Goal: Information Seeking & Learning: Learn about a topic

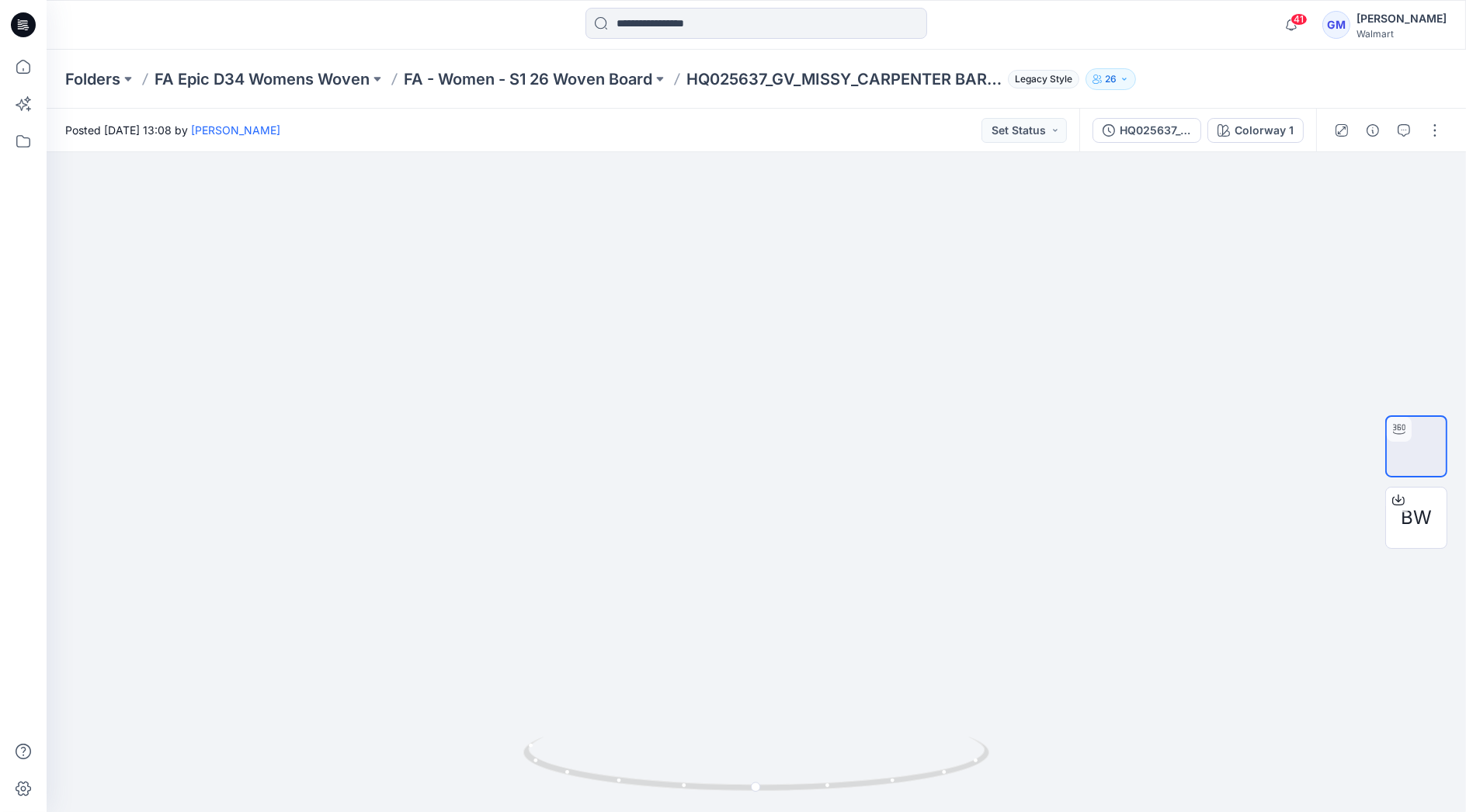
click at [652, 17] on input at bounding box center [756, 23] width 342 height 31
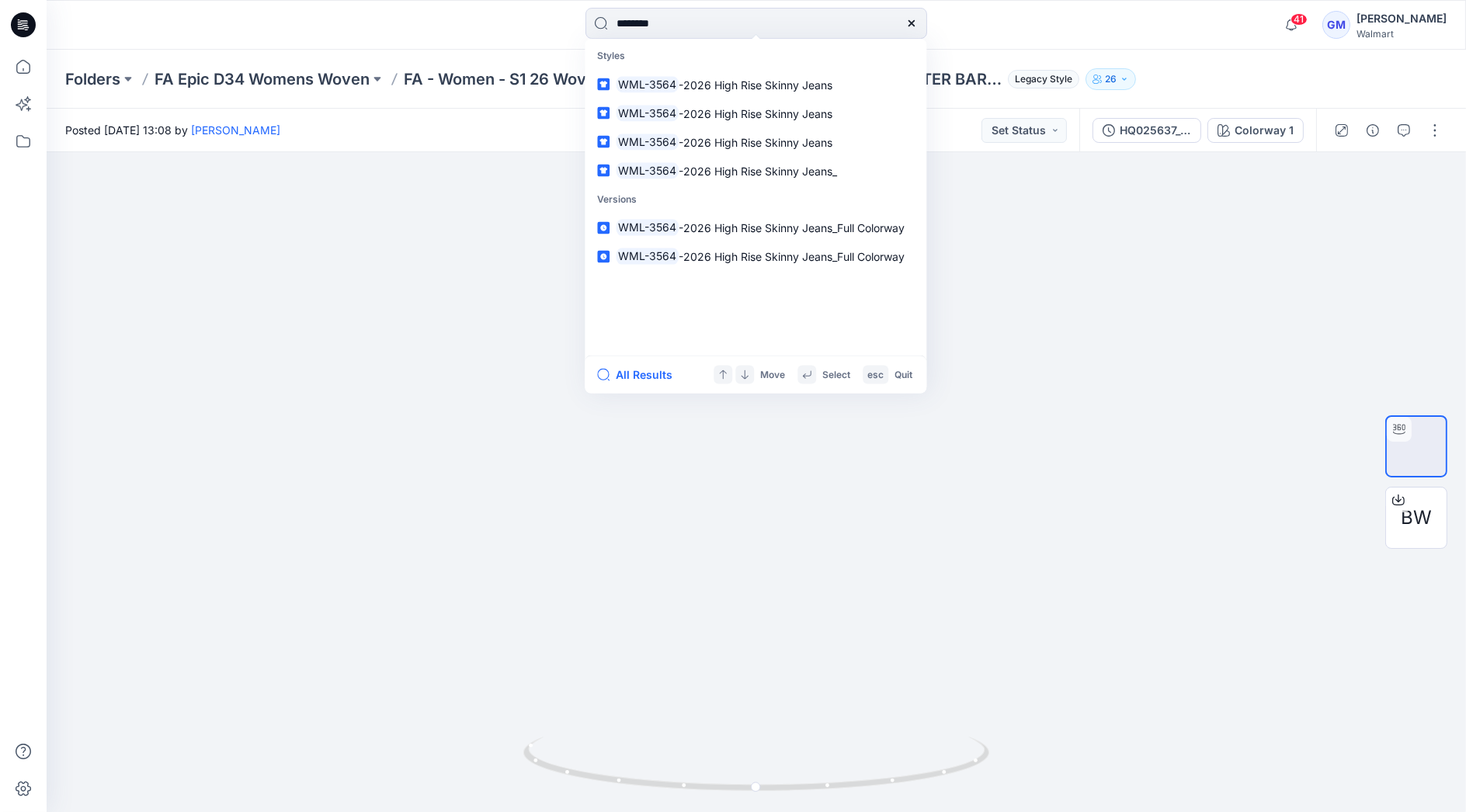
type input "********"
click at [648, 384] on div "All Results Move Select esc Quit" at bounding box center [755, 374] width 342 height 38
click at [645, 373] on button "All Results" at bounding box center [639, 374] width 85 height 19
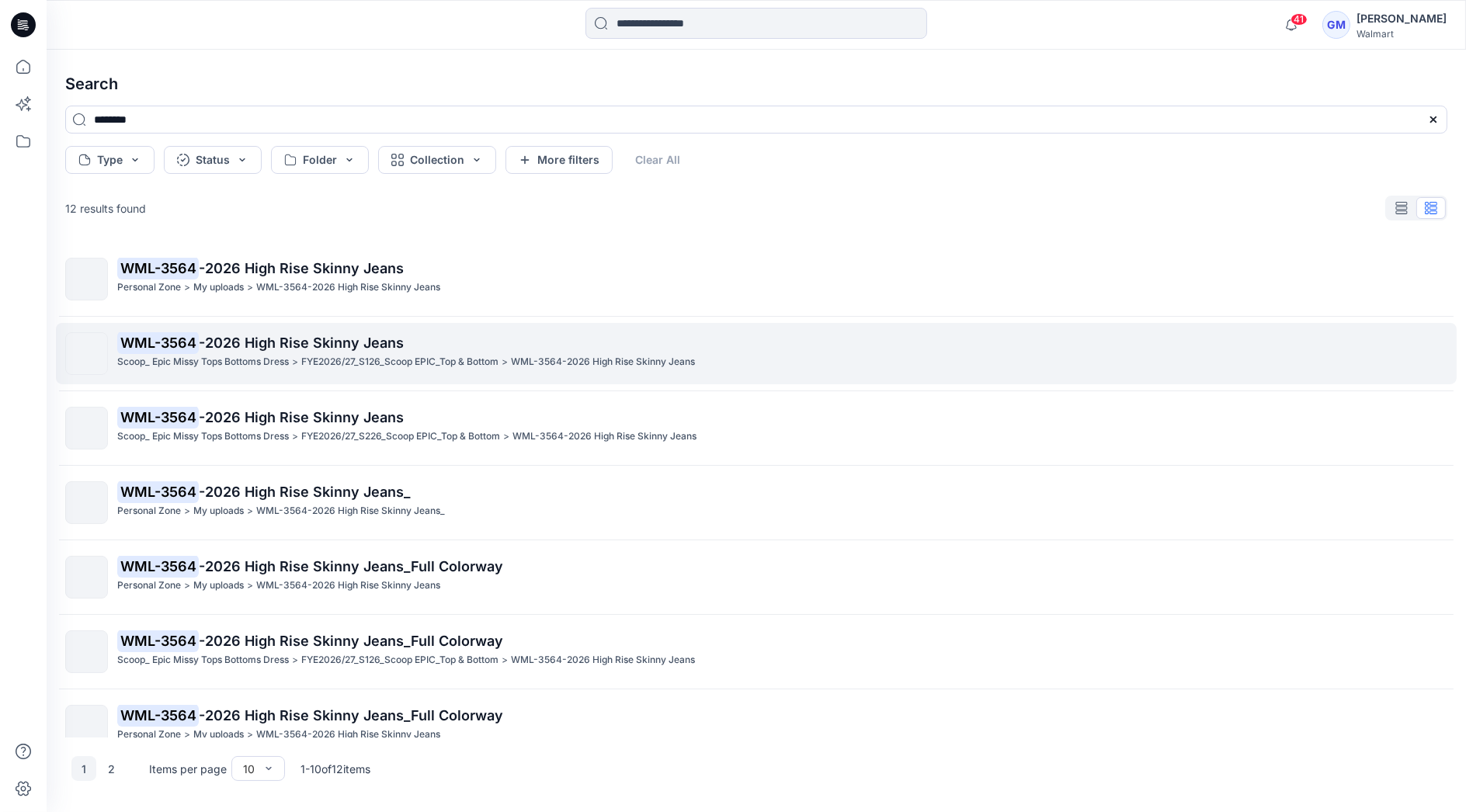
click at [250, 355] on p "Scoop_ Epic Missy Tops Bottoms Dress" at bounding box center [202, 362] width 171 height 16
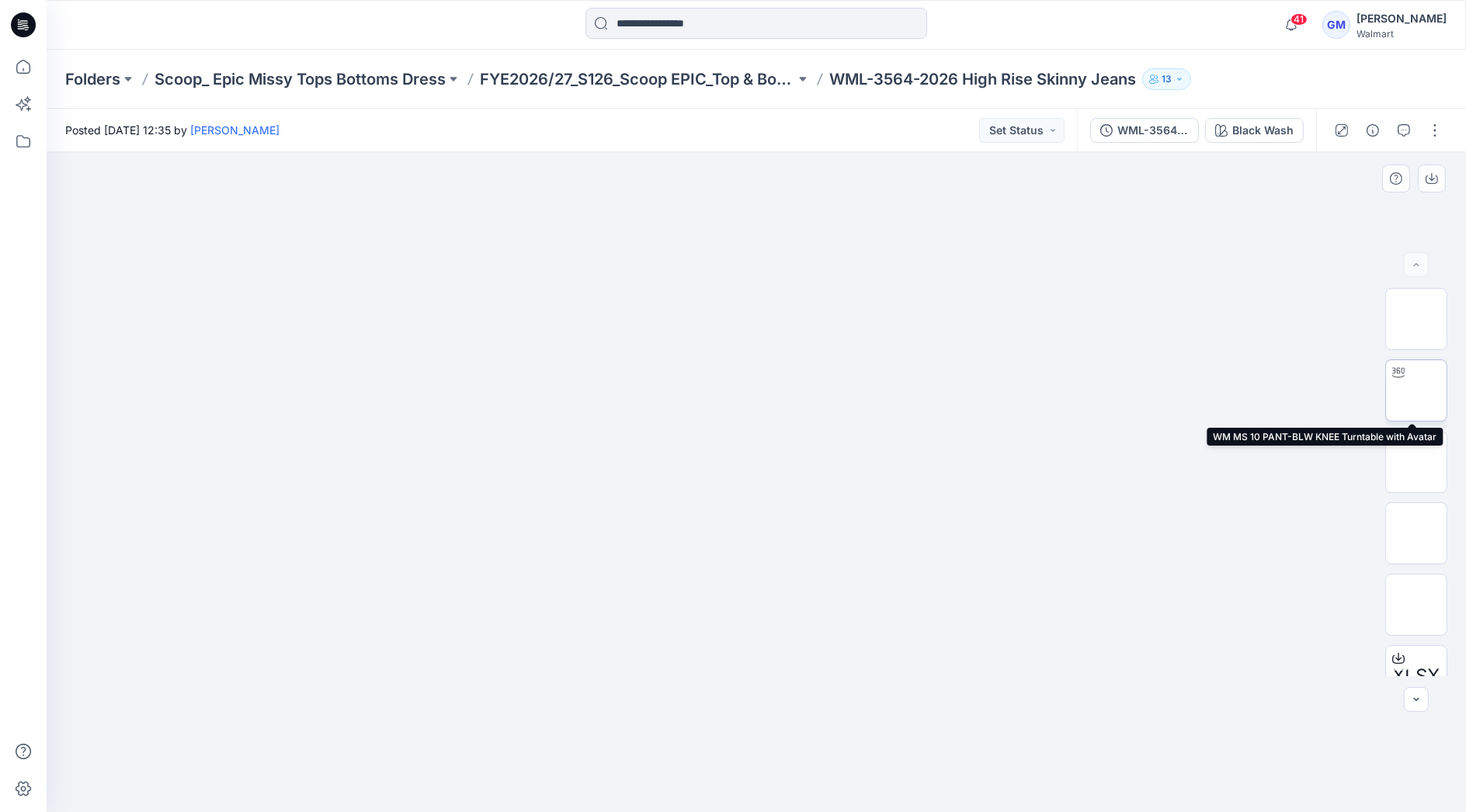
click at [1416, 390] on img at bounding box center [1416, 390] width 0 height 0
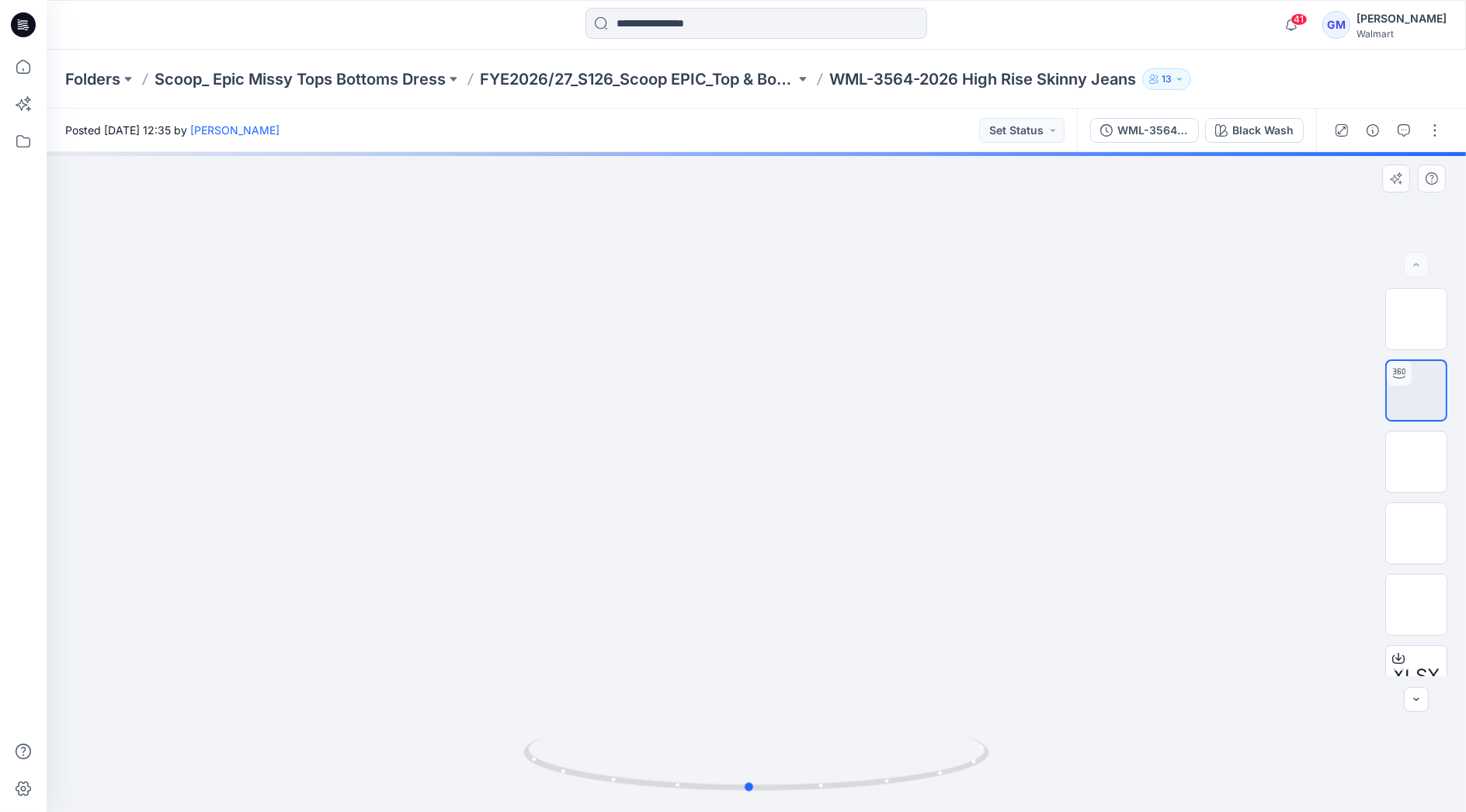
drag, startPoint x: 752, startPoint y: 611, endPoint x: 745, endPoint y: 553, distance: 58.4
click at [745, 553] on div at bounding box center [756, 481] width 1419 height 659
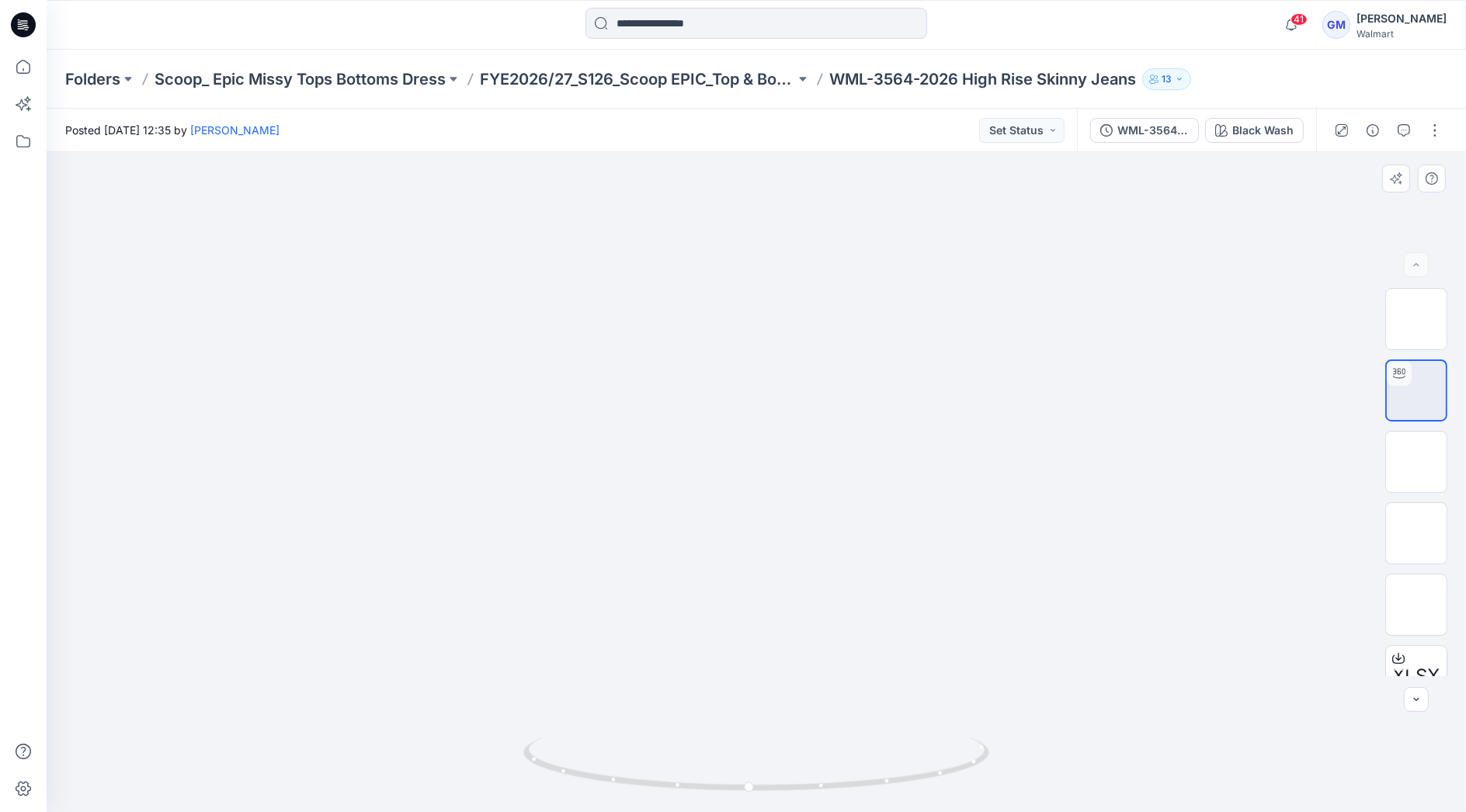
scroll to position [173, 0]
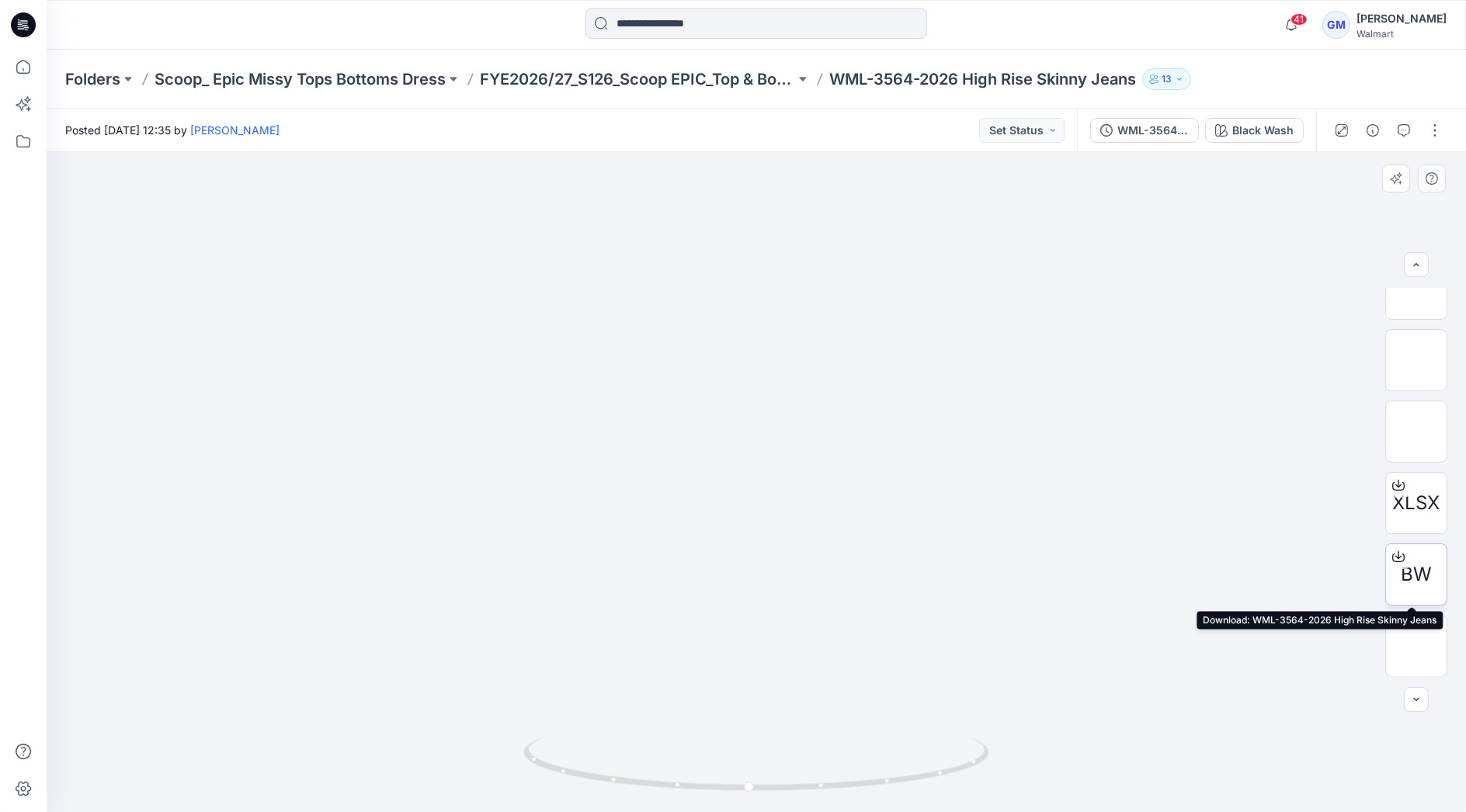
click at [1395, 554] on icon at bounding box center [1398, 555] width 6 height 8
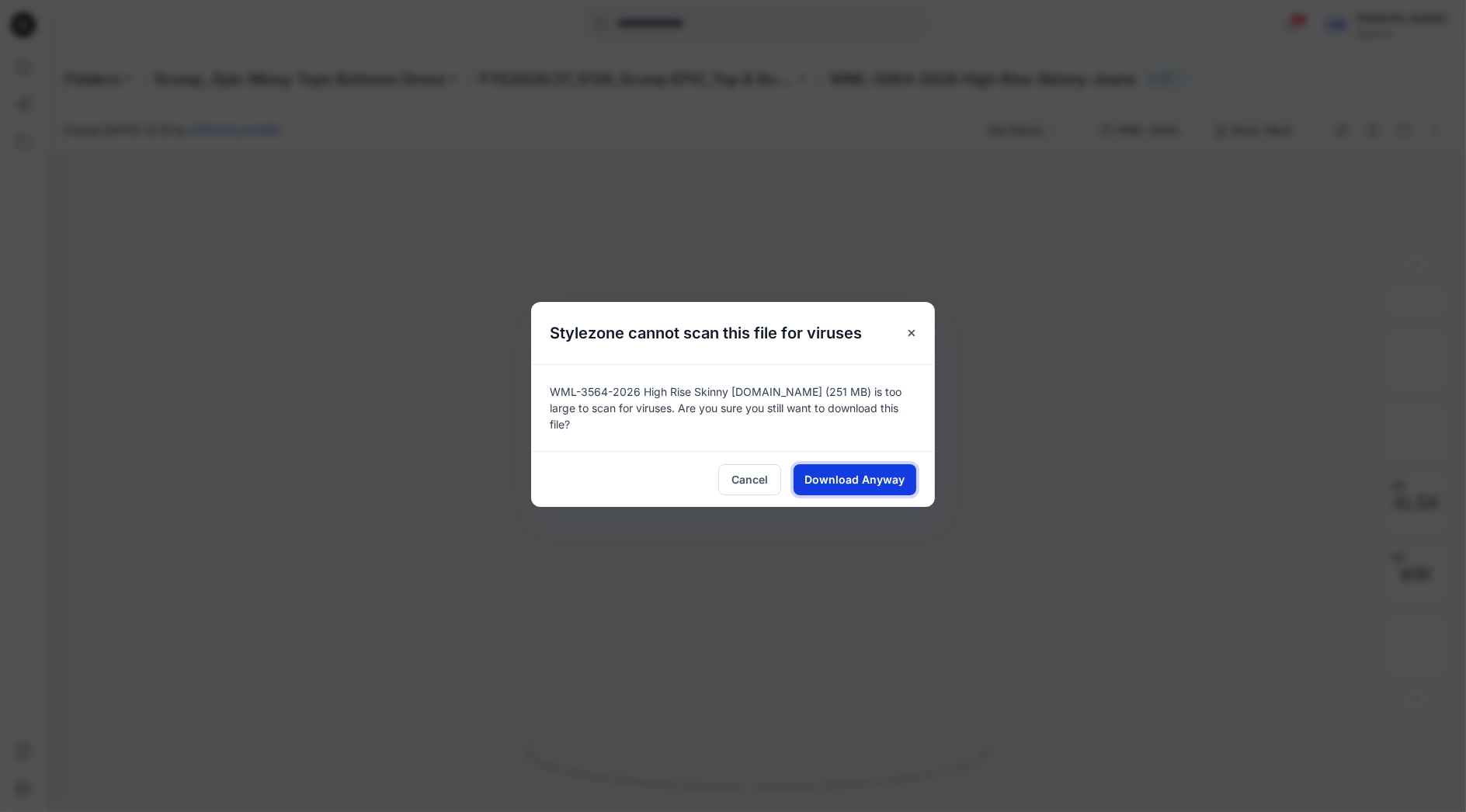
click at [850, 471] on span "Download Anyway" at bounding box center [855, 479] width 100 height 16
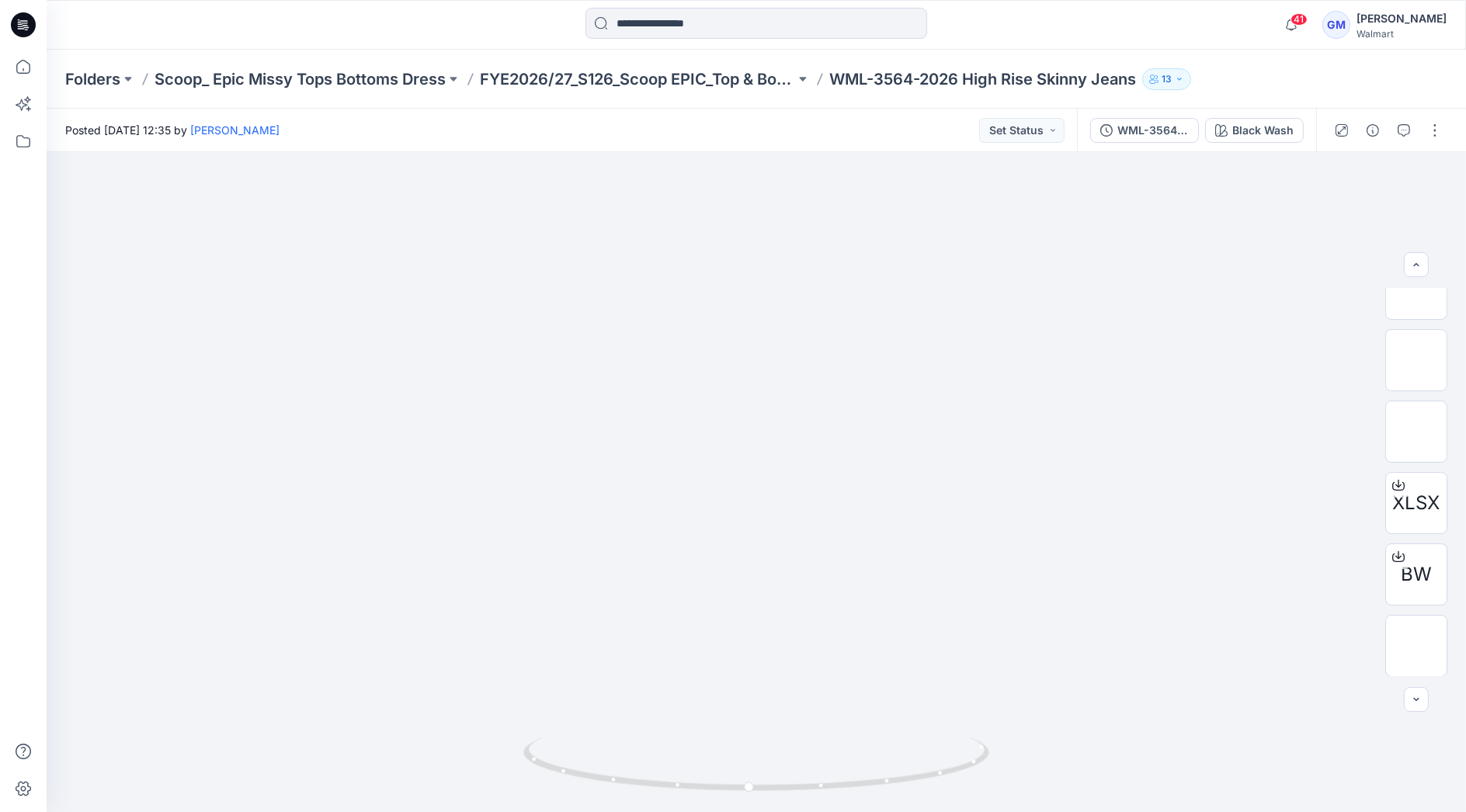
click at [970, 20] on div at bounding box center [756, 25] width 709 height 34
click at [707, 25] on input at bounding box center [756, 23] width 342 height 31
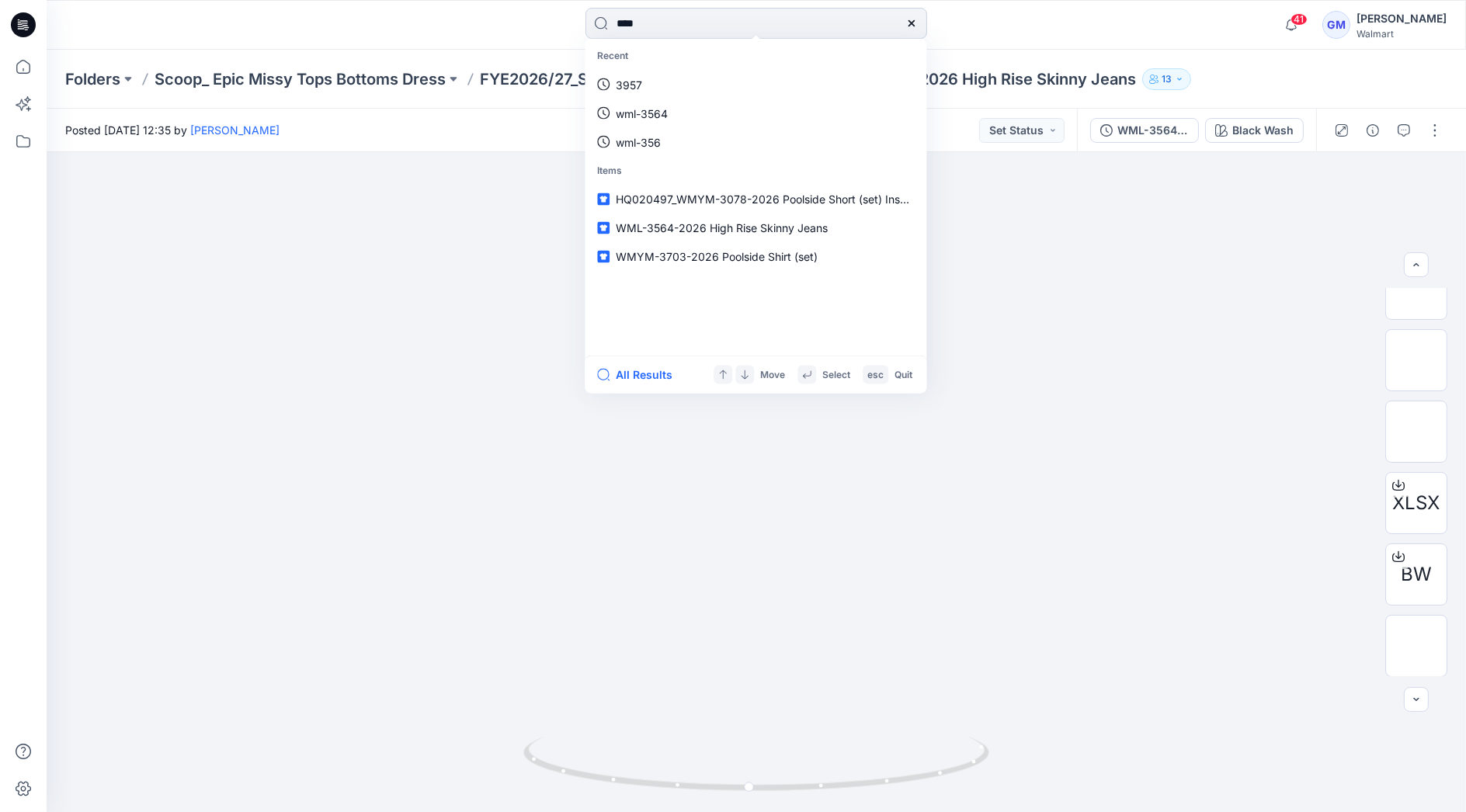
type input "****"
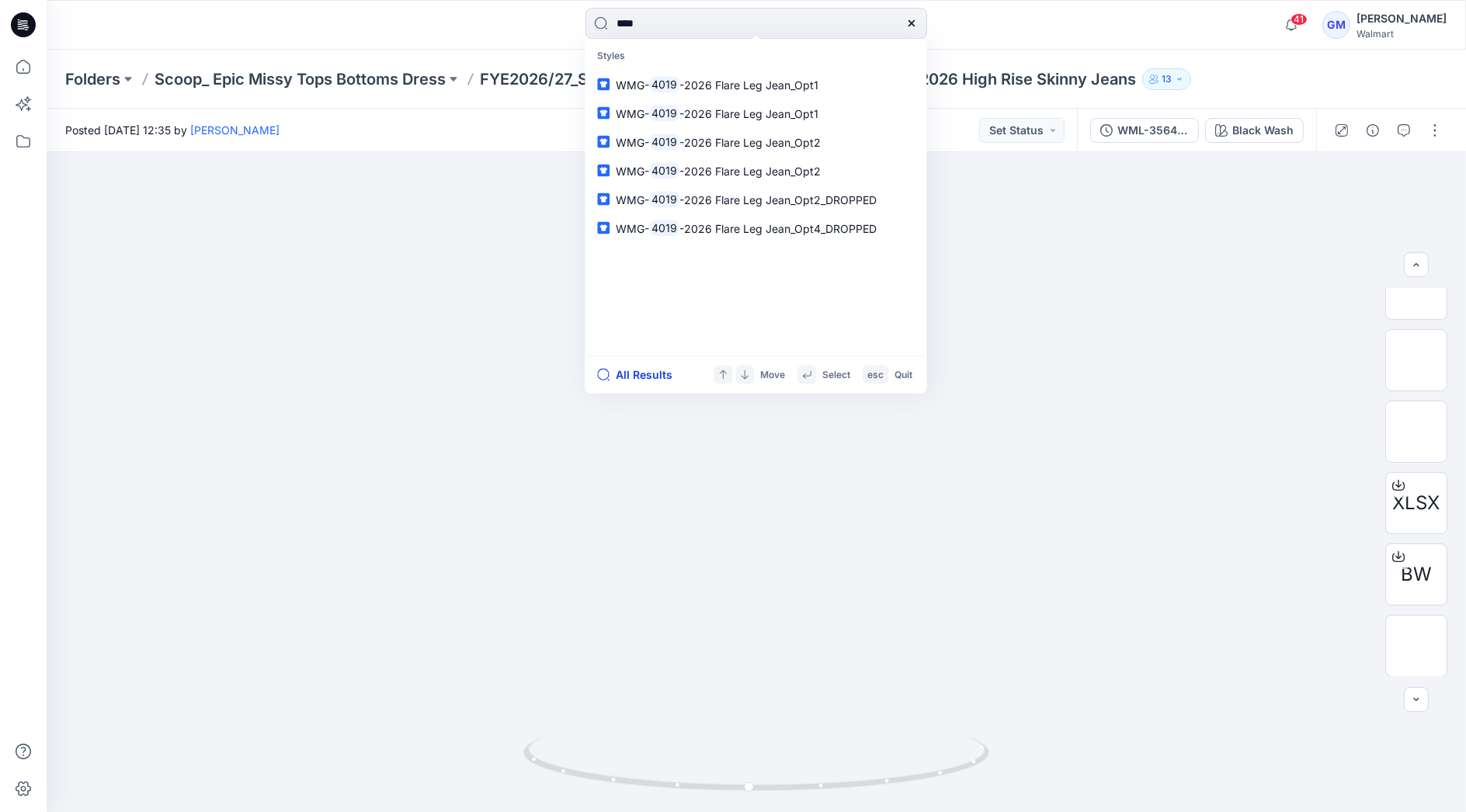
click at [637, 376] on button "All Results" at bounding box center [639, 374] width 85 height 19
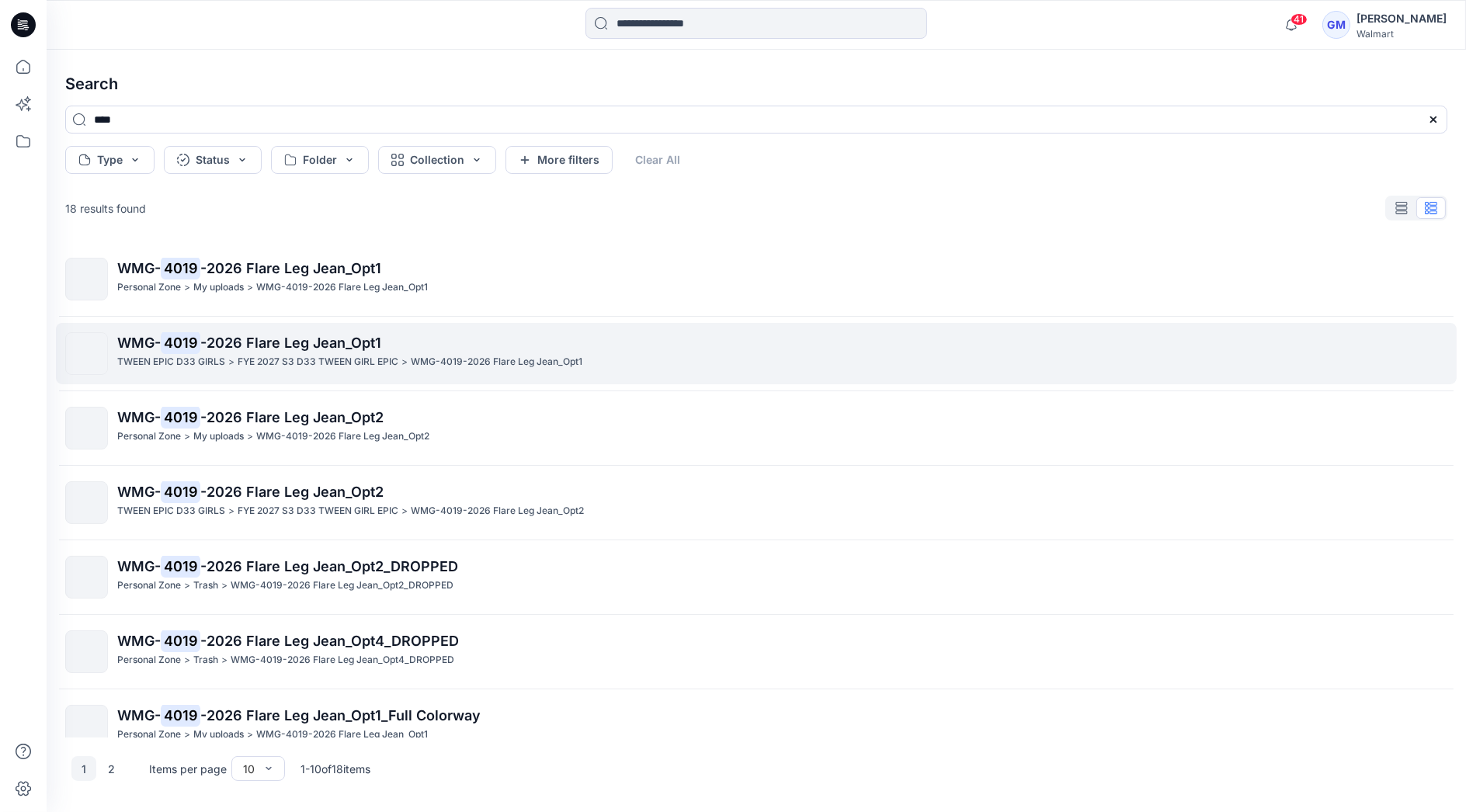
click at [311, 357] on p "FYE 2027 S3 D33 TWEEN GIRL EPIC" at bounding box center [318, 362] width 161 height 16
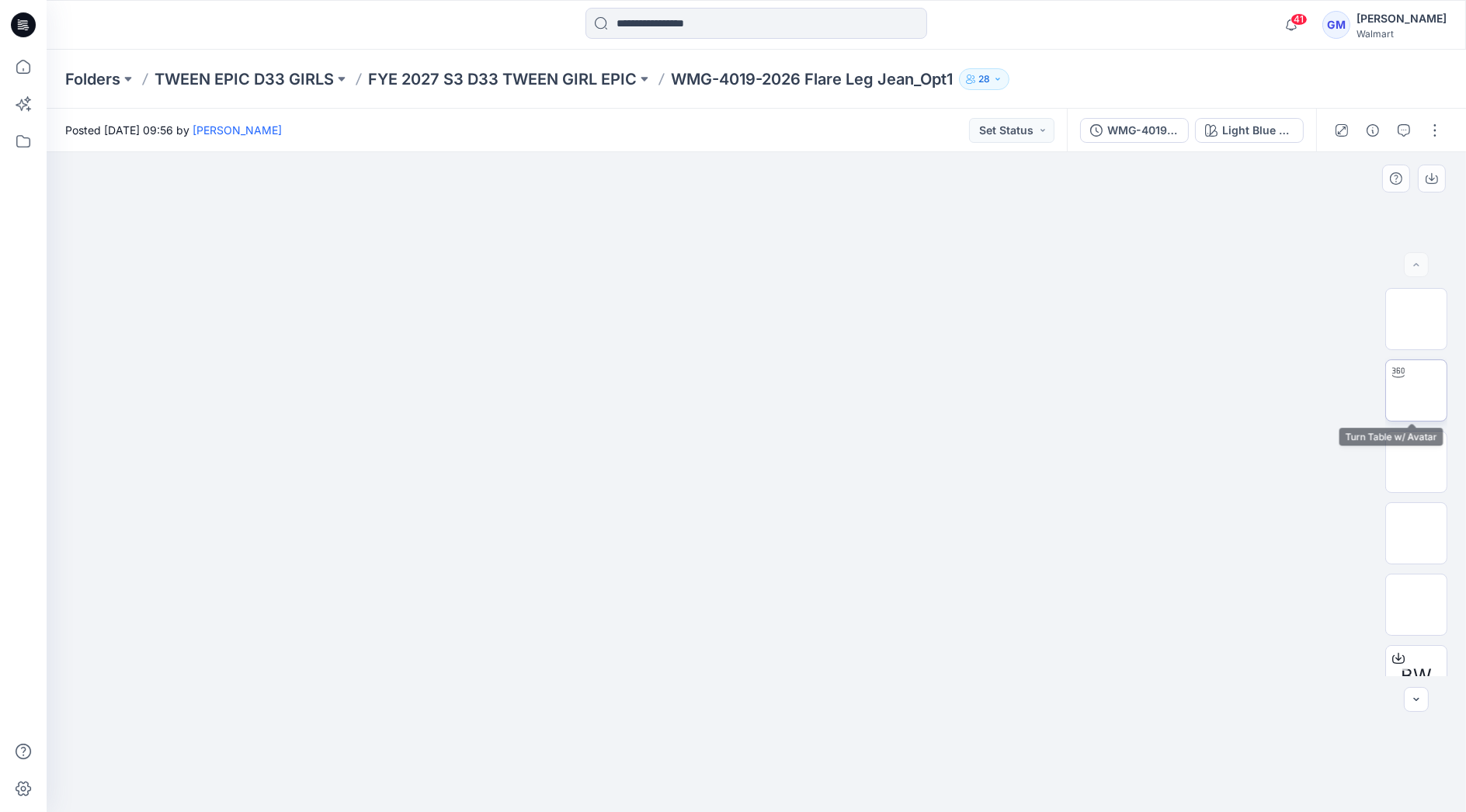
click at [1416, 390] on img at bounding box center [1416, 390] width 0 height 0
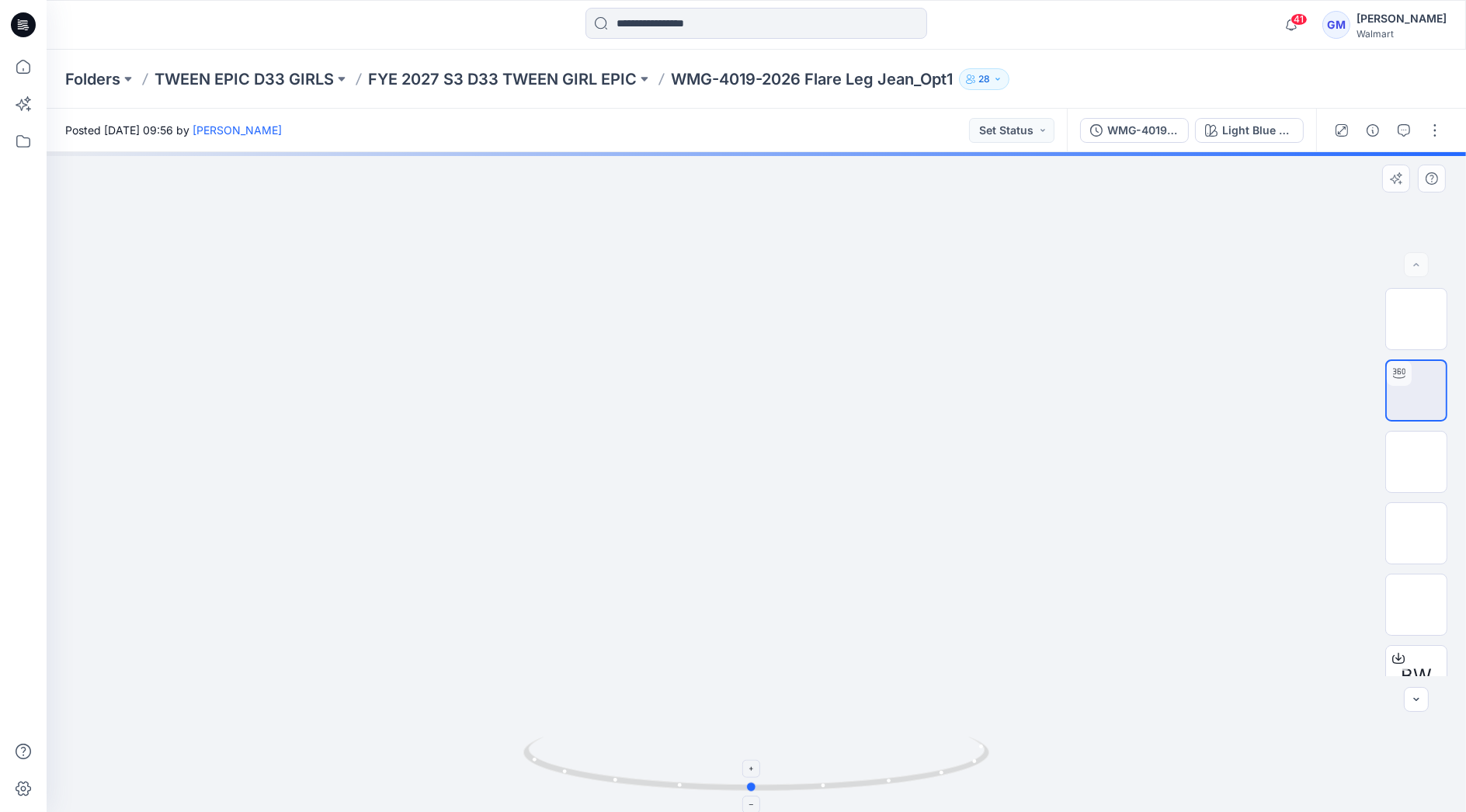
drag, startPoint x: 949, startPoint y: 769, endPoint x: 958, endPoint y: 755, distance: 16.6
click at [958, 755] on icon at bounding box center [757, 766] width 470 height 59
click at [1258, 122] on div "Light Blue Wash" at bounding box center [1257, 130] width 71 height 17
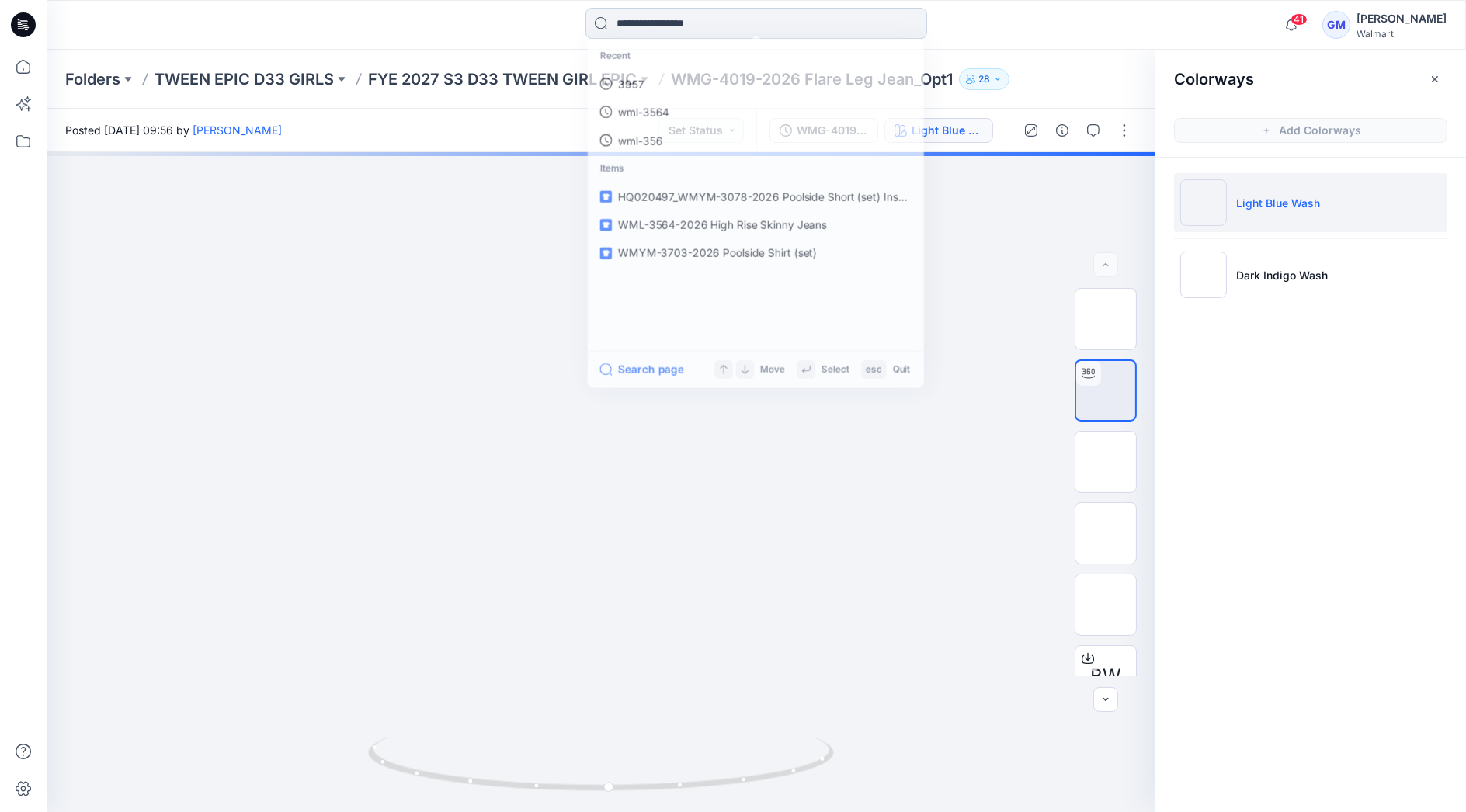
click at [716, 26] on input at bounding box center [756, 23] width 342 height 31
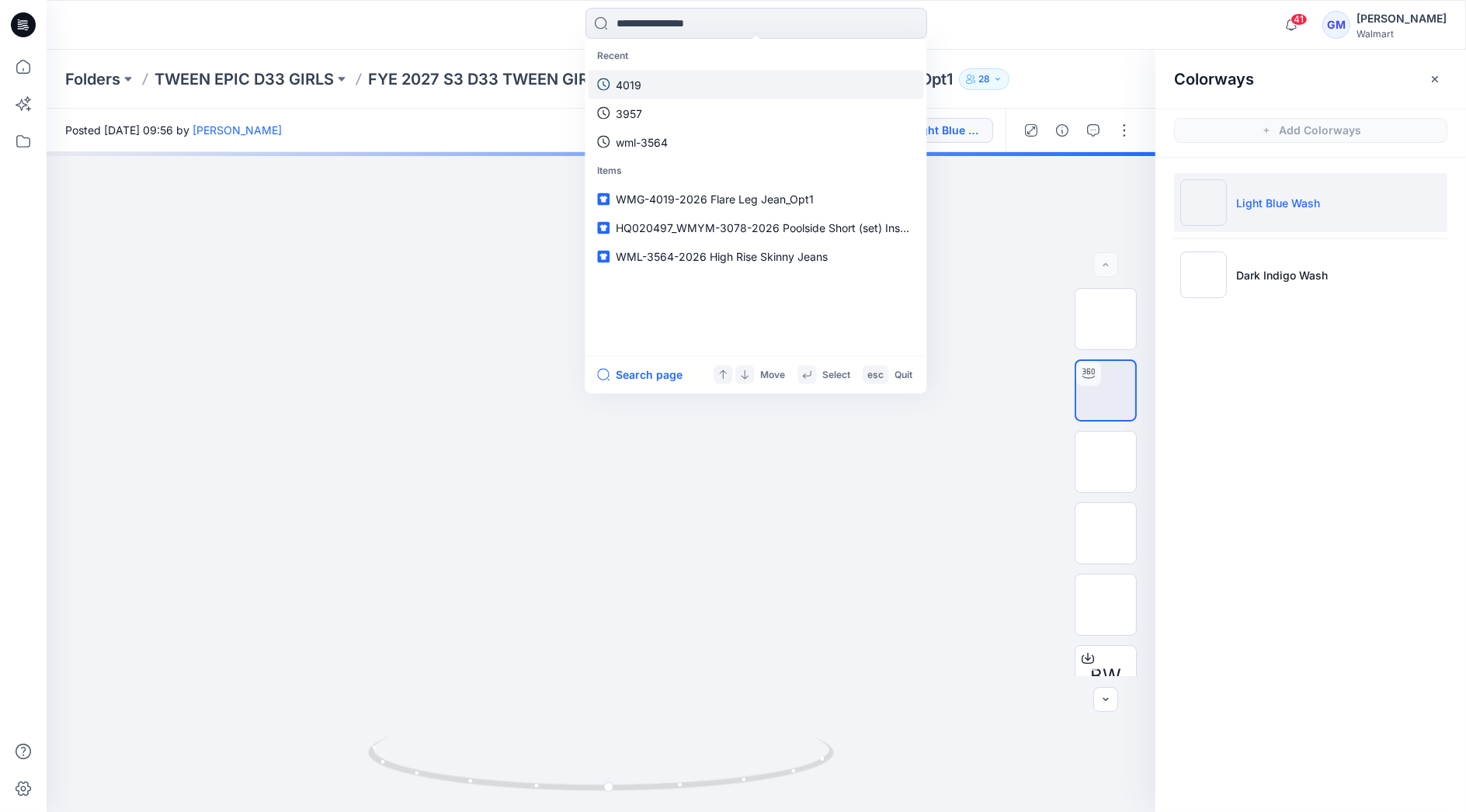
click at [670, 86] on link "4019" at bounding box center [756, 84] width 336 height 28
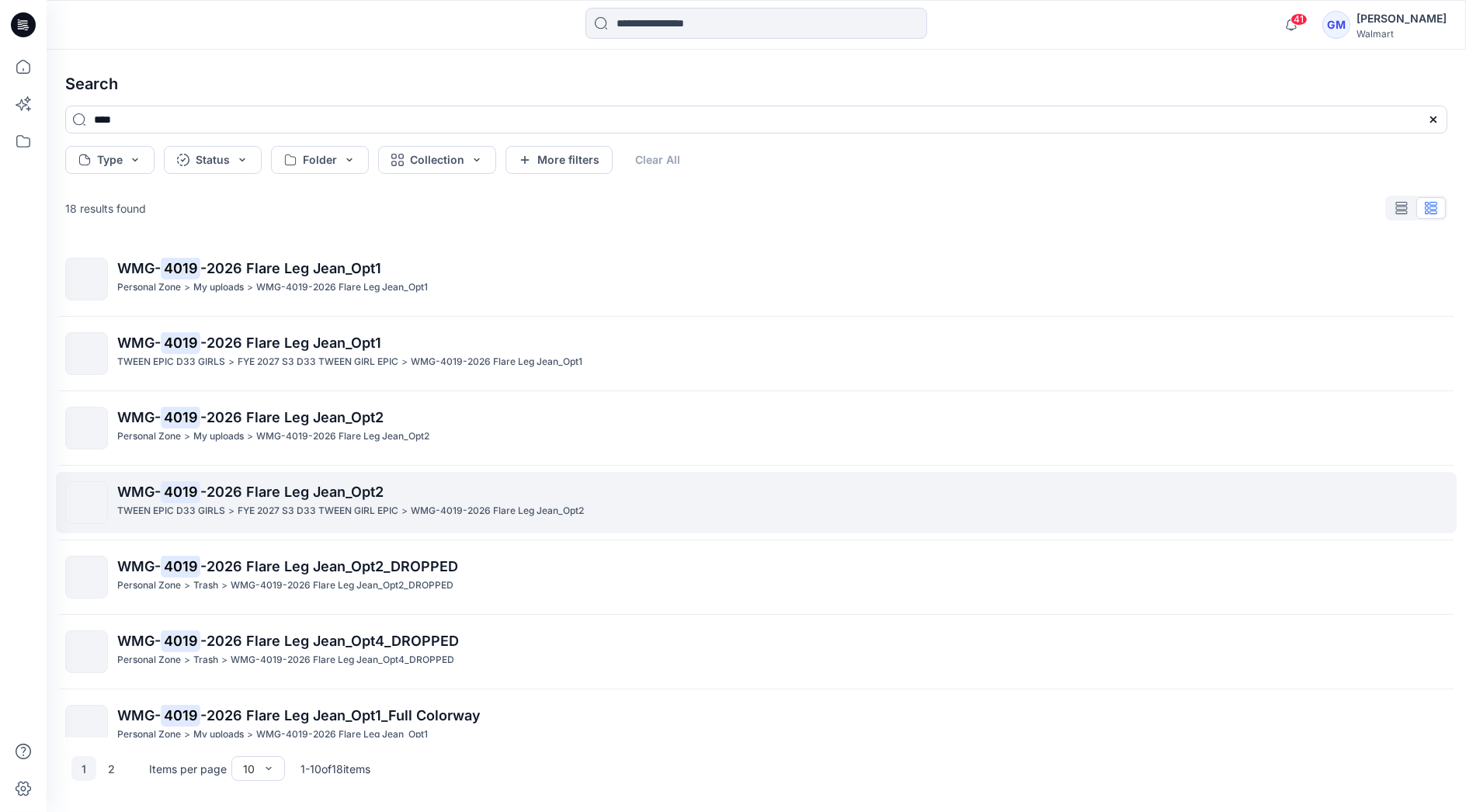
click at [282, 496] on span "-2026 Flare Leg Jean_Opt2" at bounding box center [292, 492] width 183 height 16
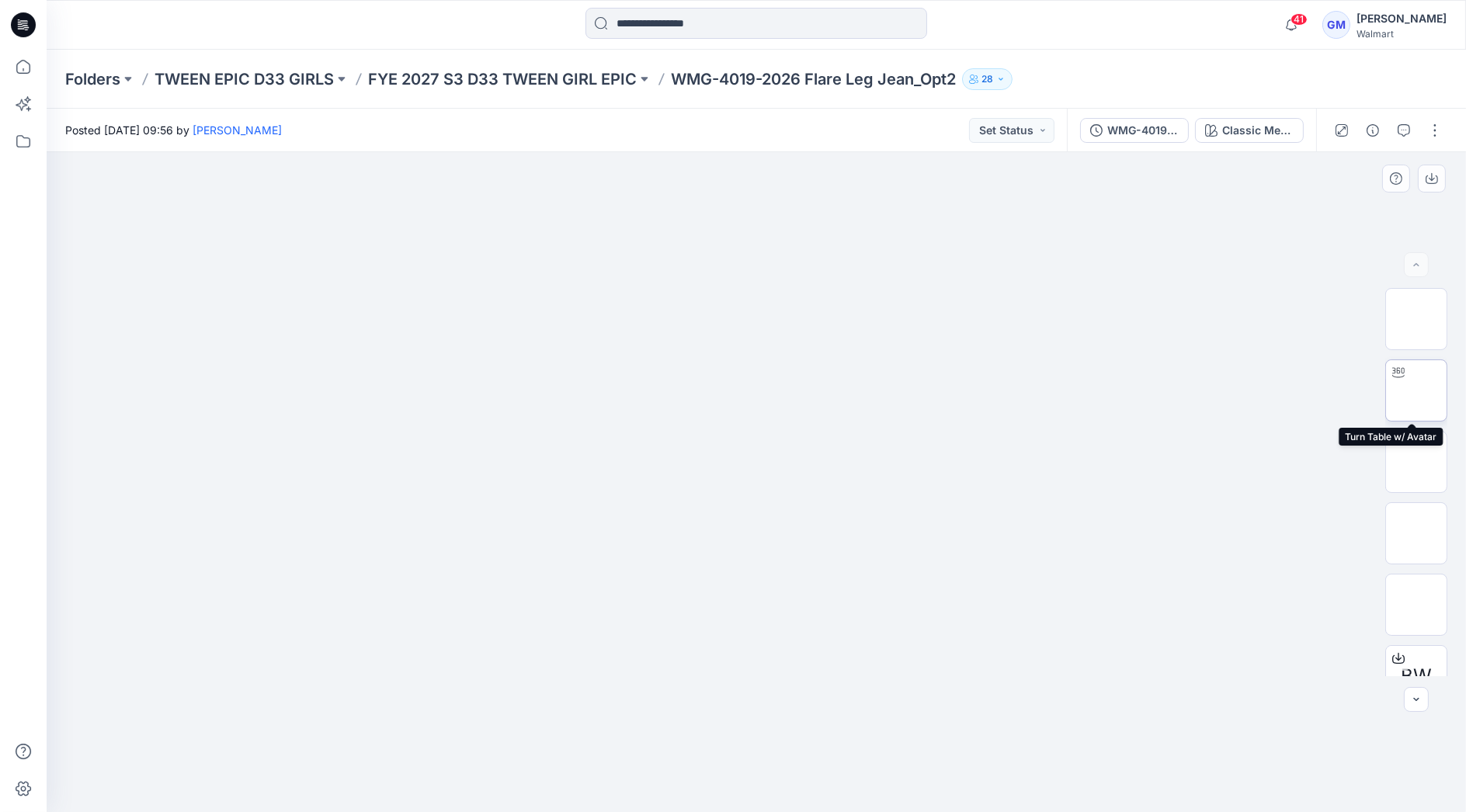
click at [1416, 390] on img at bounding box center [1416, 390] width 0 height 0
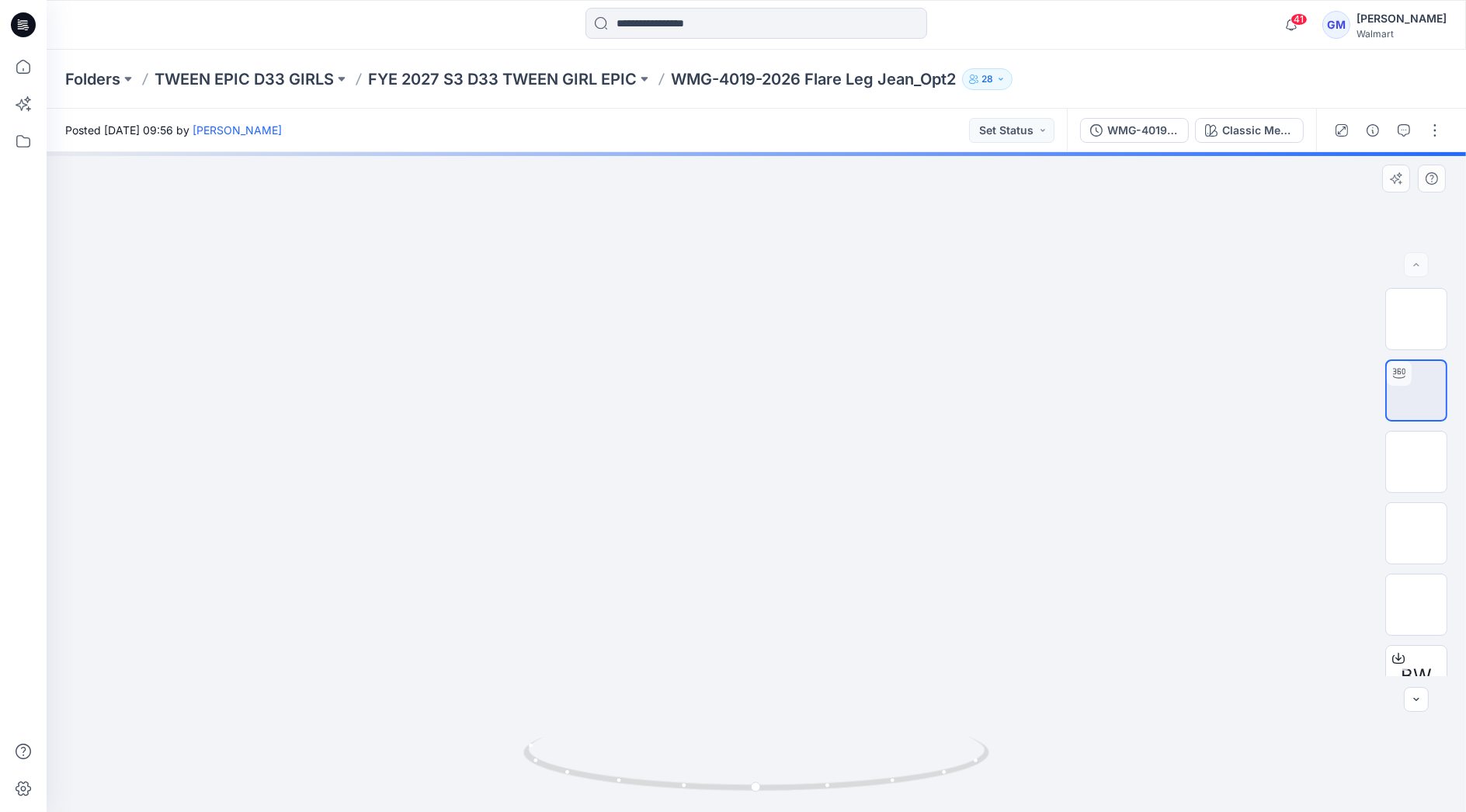
drag, startPoint x: 799, startPoint y: 517, endPoint x: 793, endPoint y: 368, distance: 149.1
drag, startPoint x: 955, startPoint y: 767, endPoint x: 902, endPoint y: 775, distance: 53.6
click at [902, 775] on icon at bounding box center [757, 766] width 470 height 59
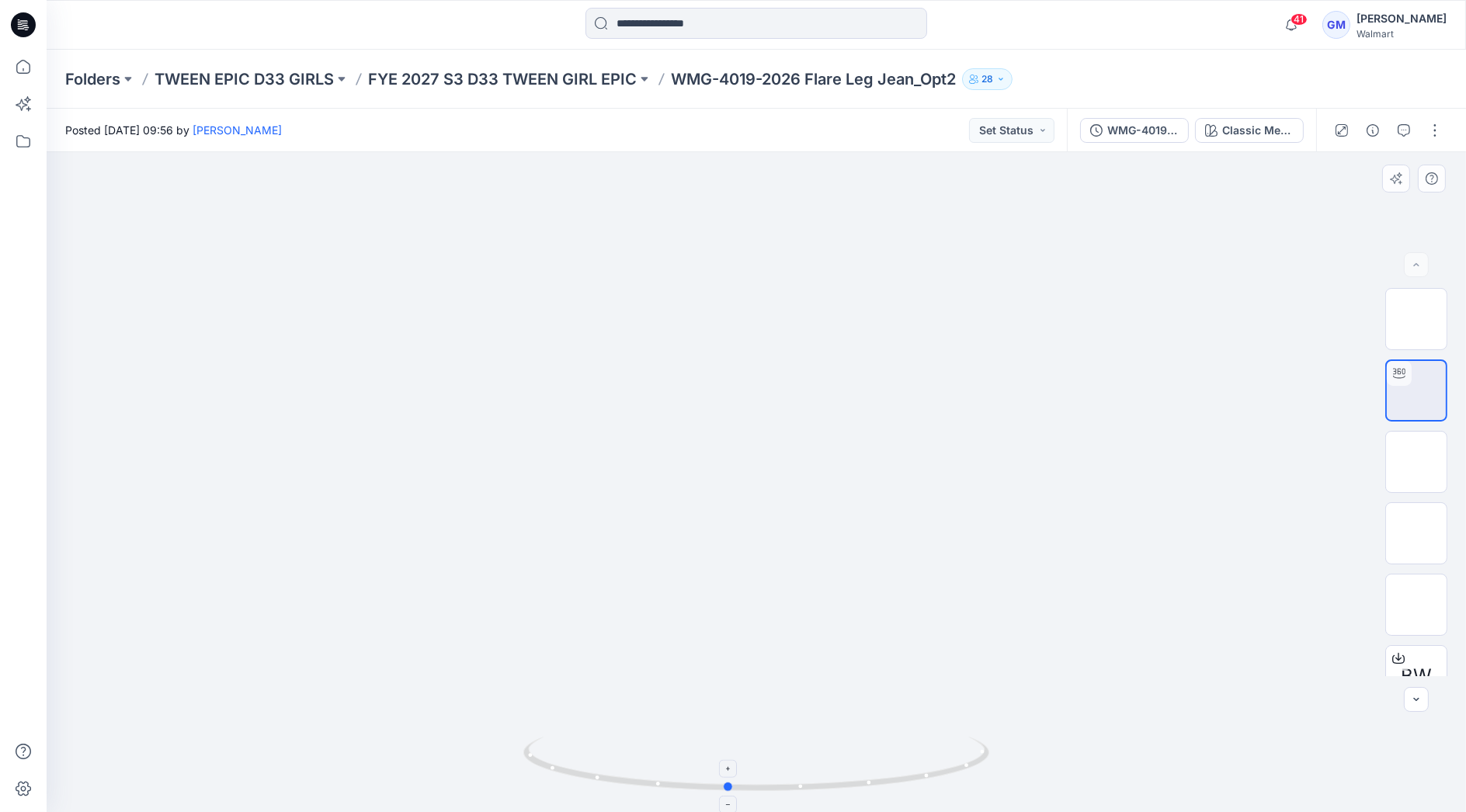
drag, startPoint x: 848, startPoint y: 783, endPoint x: 870, endPoint y: 769, distance: 26.1
click at [870, 769] on icon at bounding box center [757, 766] width 470 height 59
click at [811, 20] on input at bounding box center [756, 23] width 342 height 31
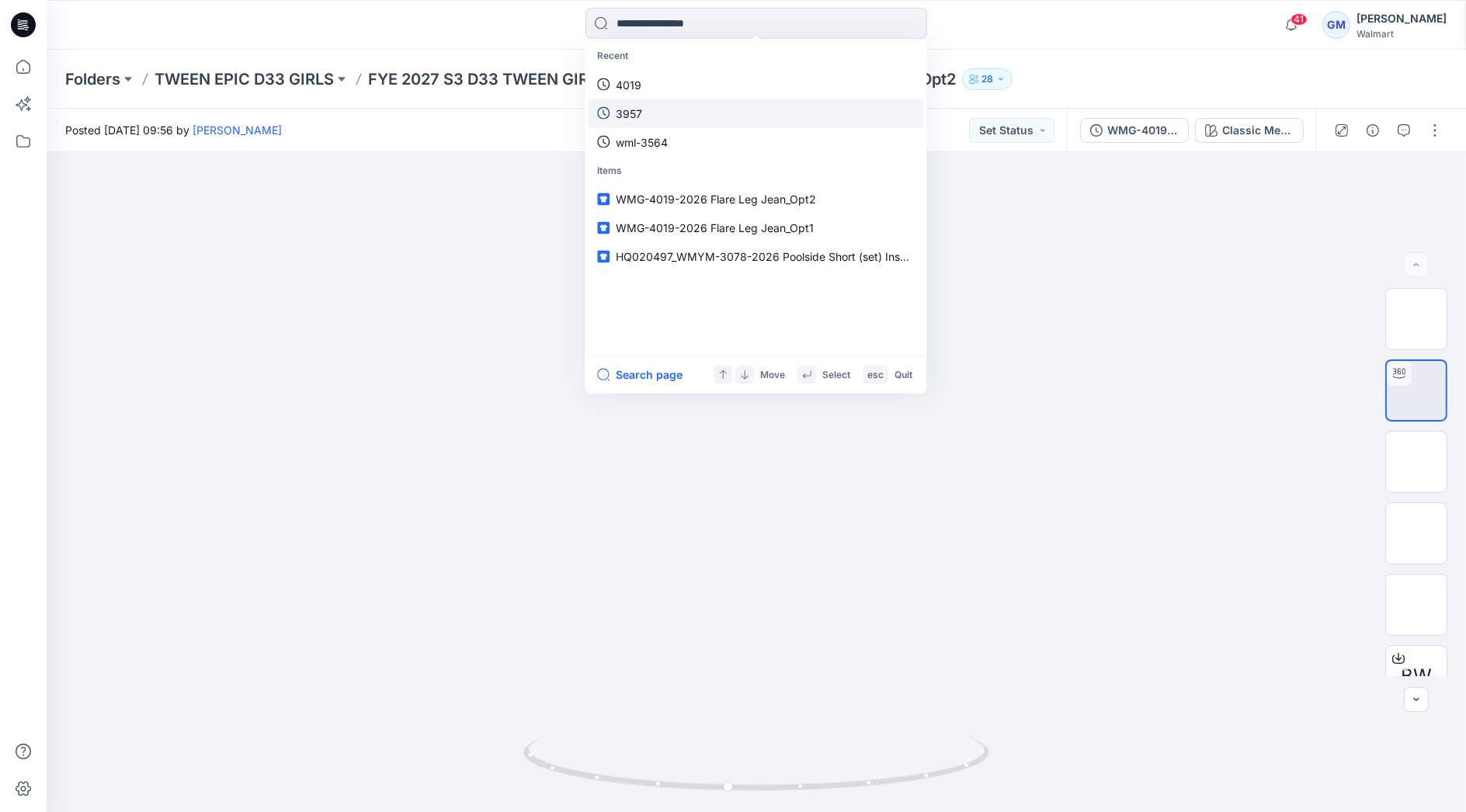
click at [694, 108] on link "3957" at bounding box center [756, 113] width 336 height 28
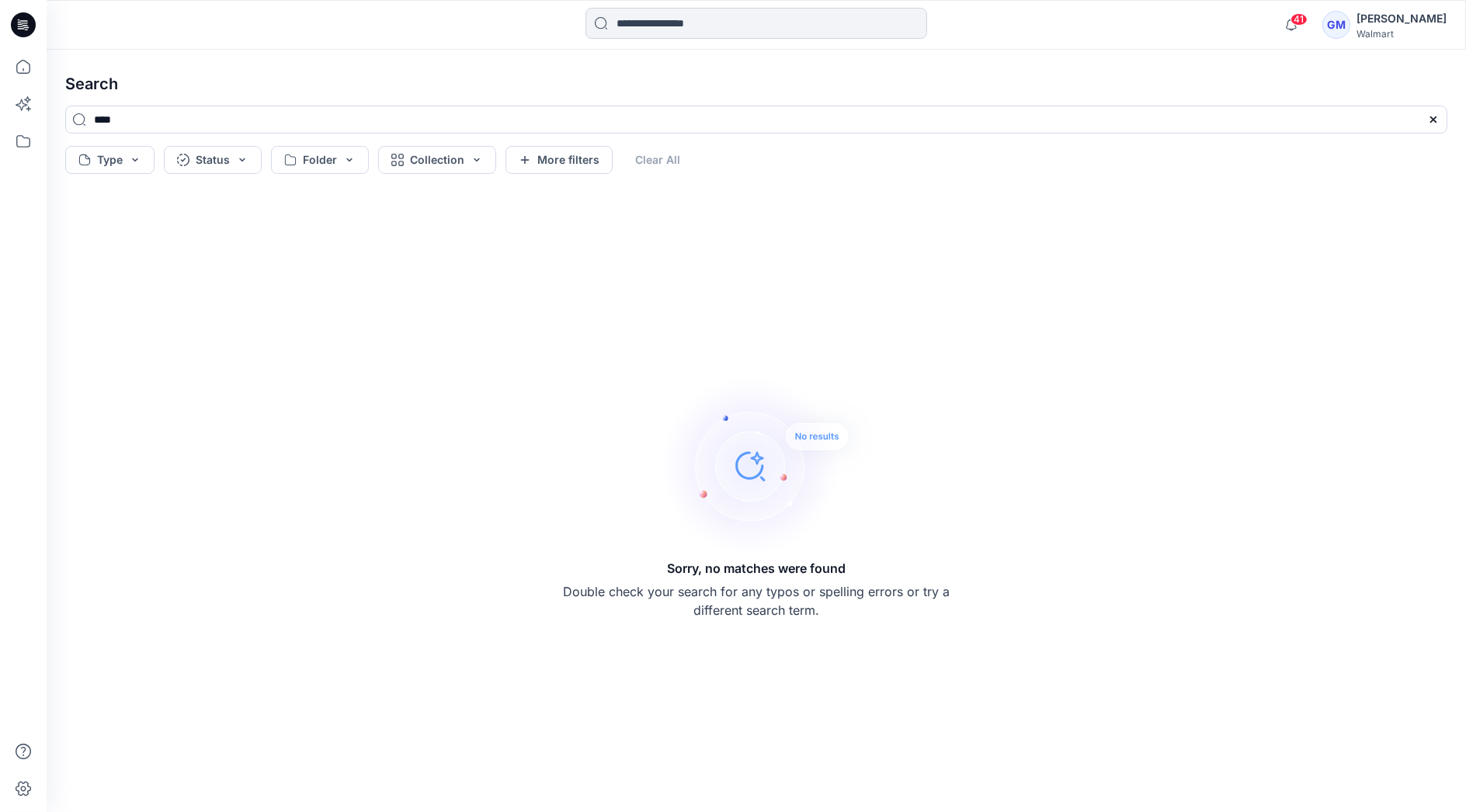
click at [714, 23] on input at bounding box center [756, 23] width 342 height 31
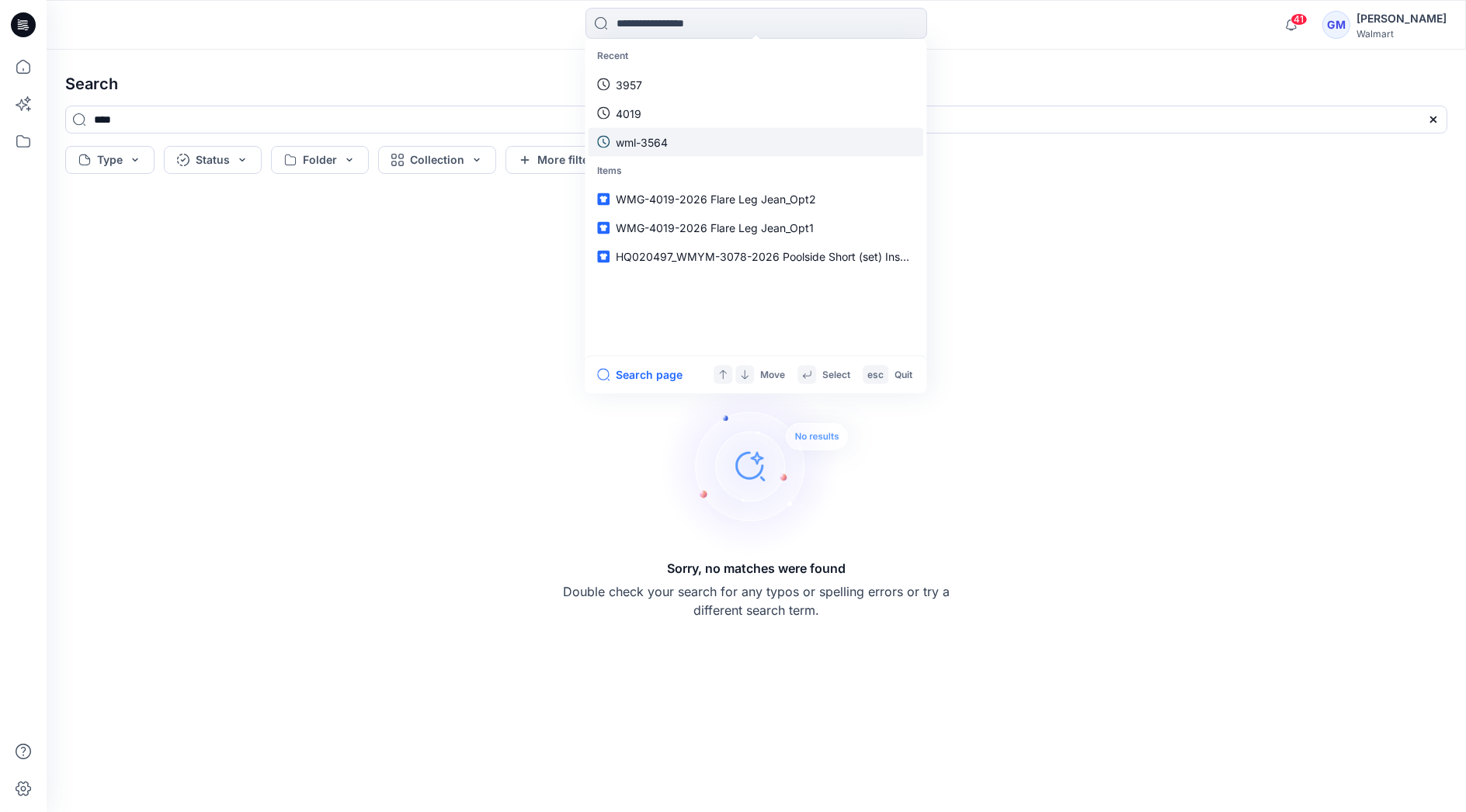
click at [690, 140] on link "wml-3564" at bounding box center [756, 141] width 336 height 28
type input "********"
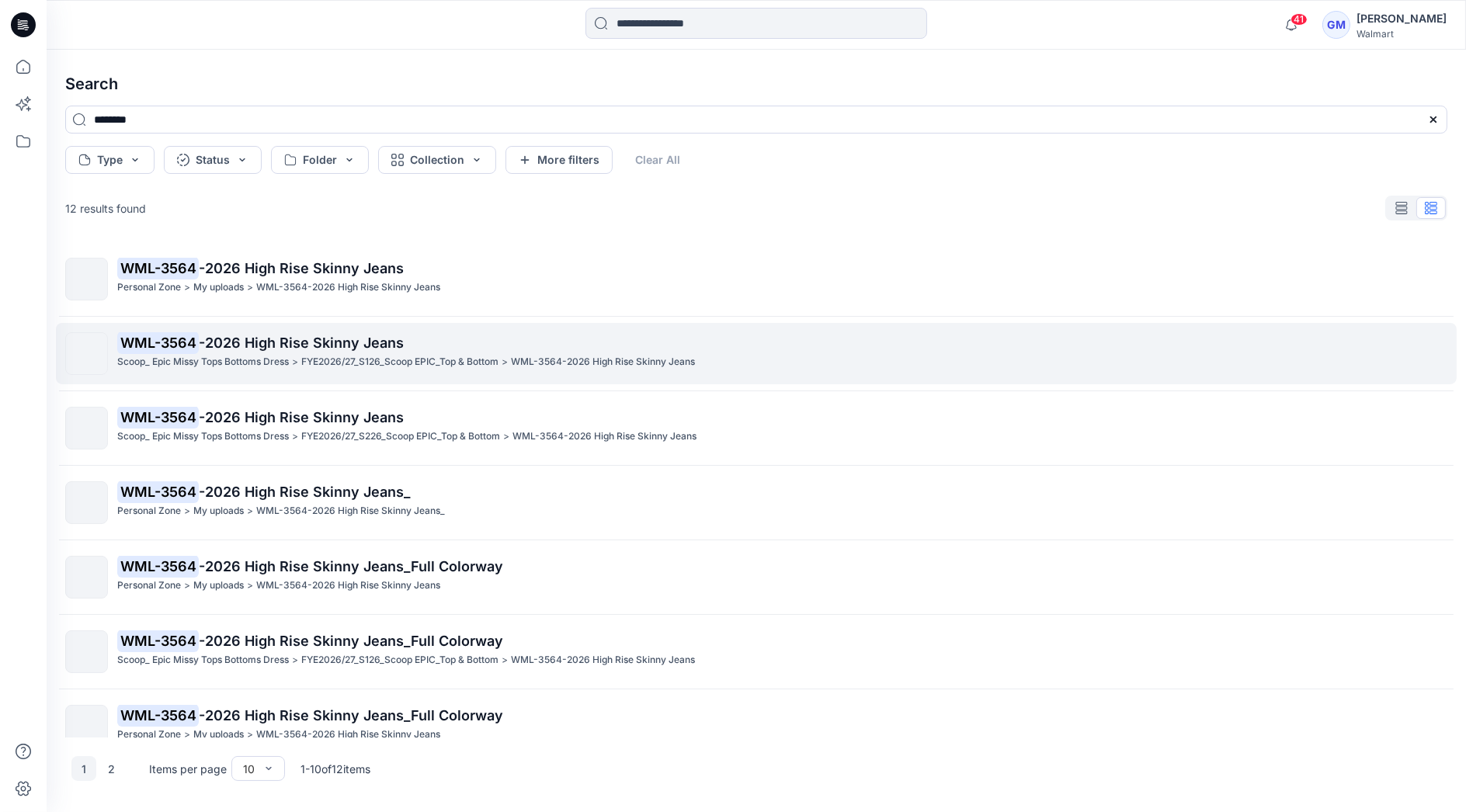
click at [288, 353] on p "WML-3564 -2026 High Rise Skinny Jeans" at bounding box center [781, 343] width 1329 height 21
